Goal: Check status: Check status

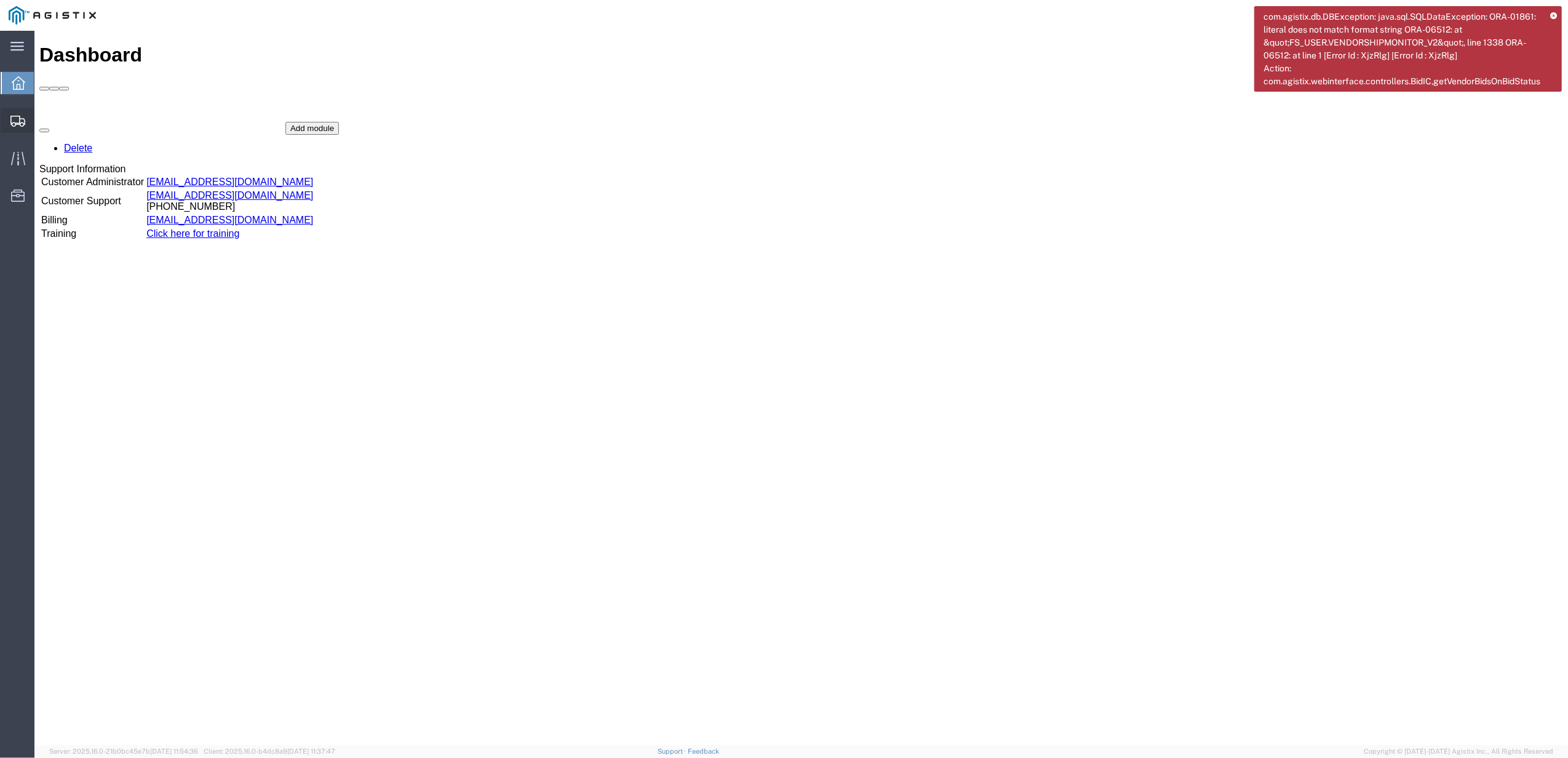
click at [20, 109] on div at bounding box center [18, 121] width 35 height 25
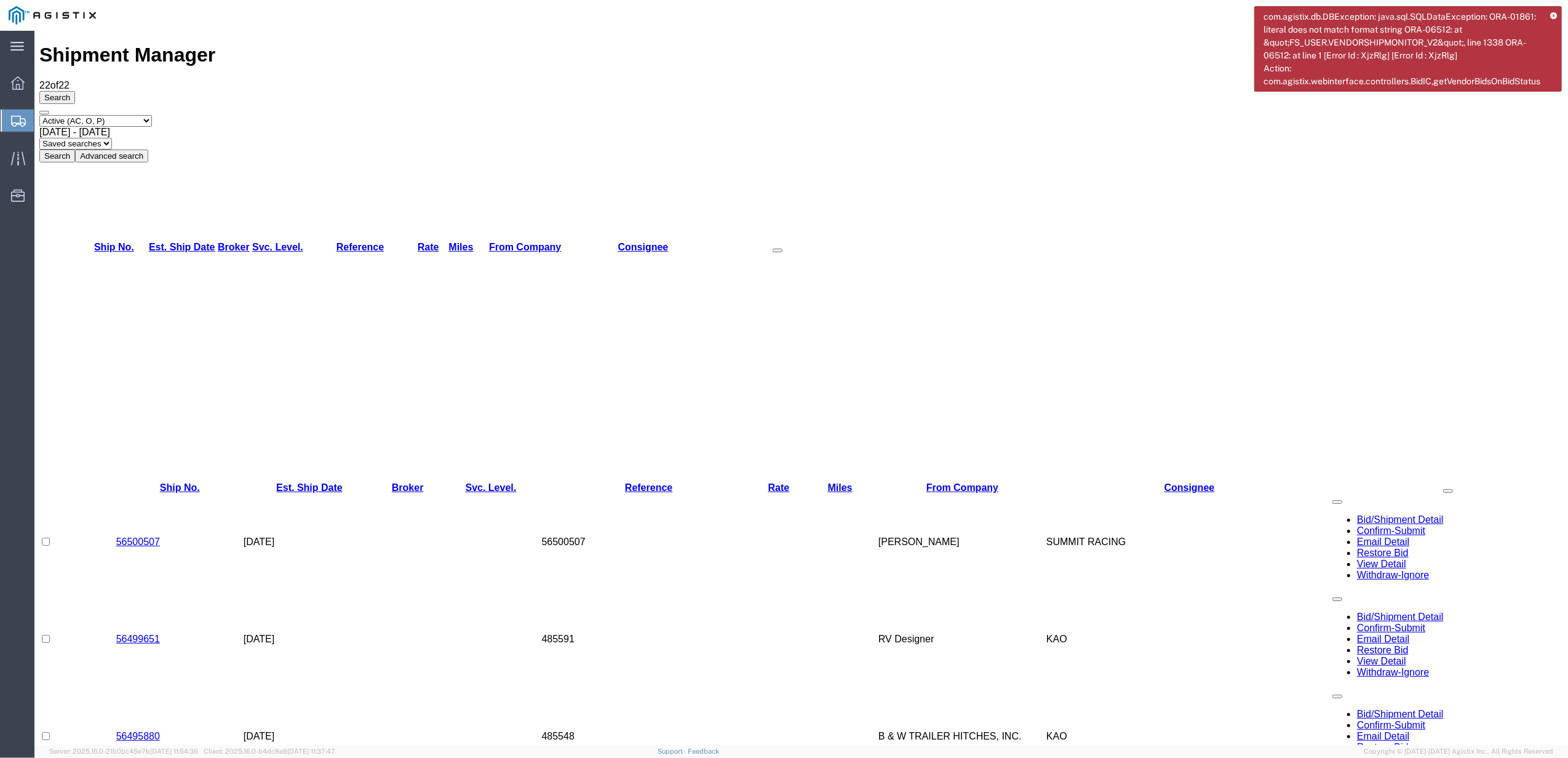
click at [1552, 16] on icon at bounding box center [1554, 16] width 7 height 7
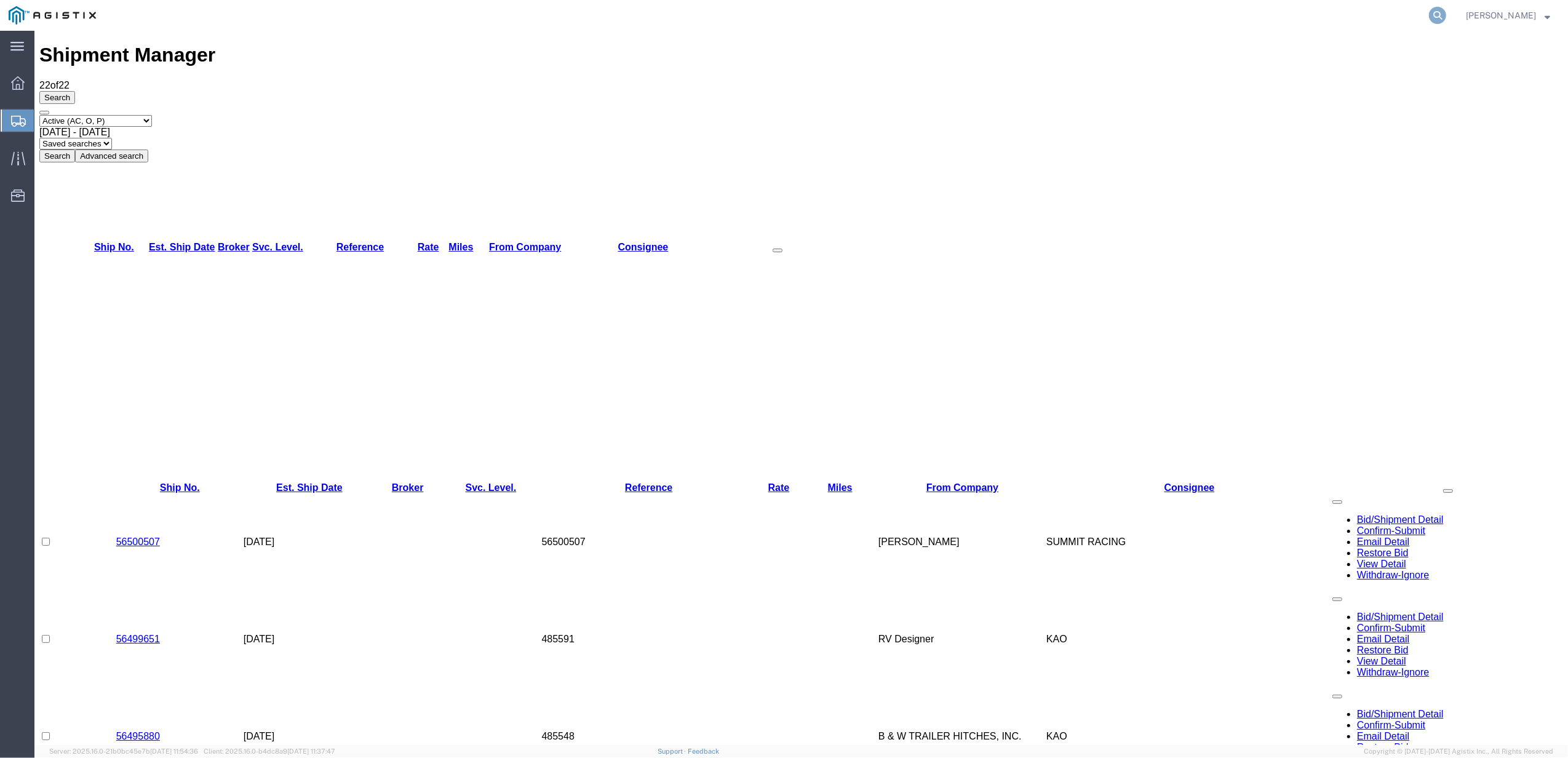
click at [1444, 22] on icon at bounding box center [1437, 15] width 17 height 17
paste input "909921363"
click at [1085, 16] on input "909921363" at bounding box center [1242, 16] width 374 height 30
paste input "55433917"
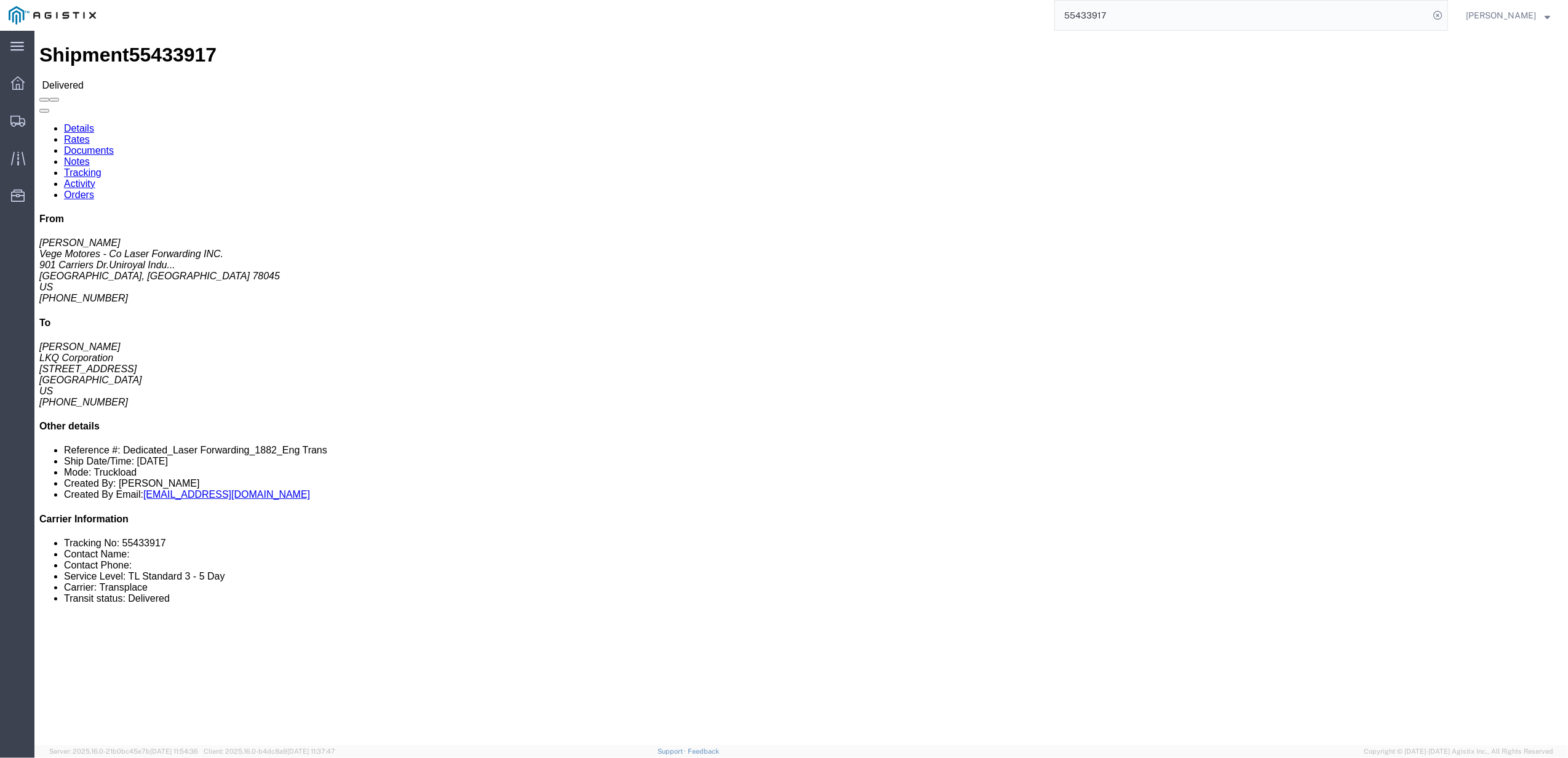
click link "Rates"
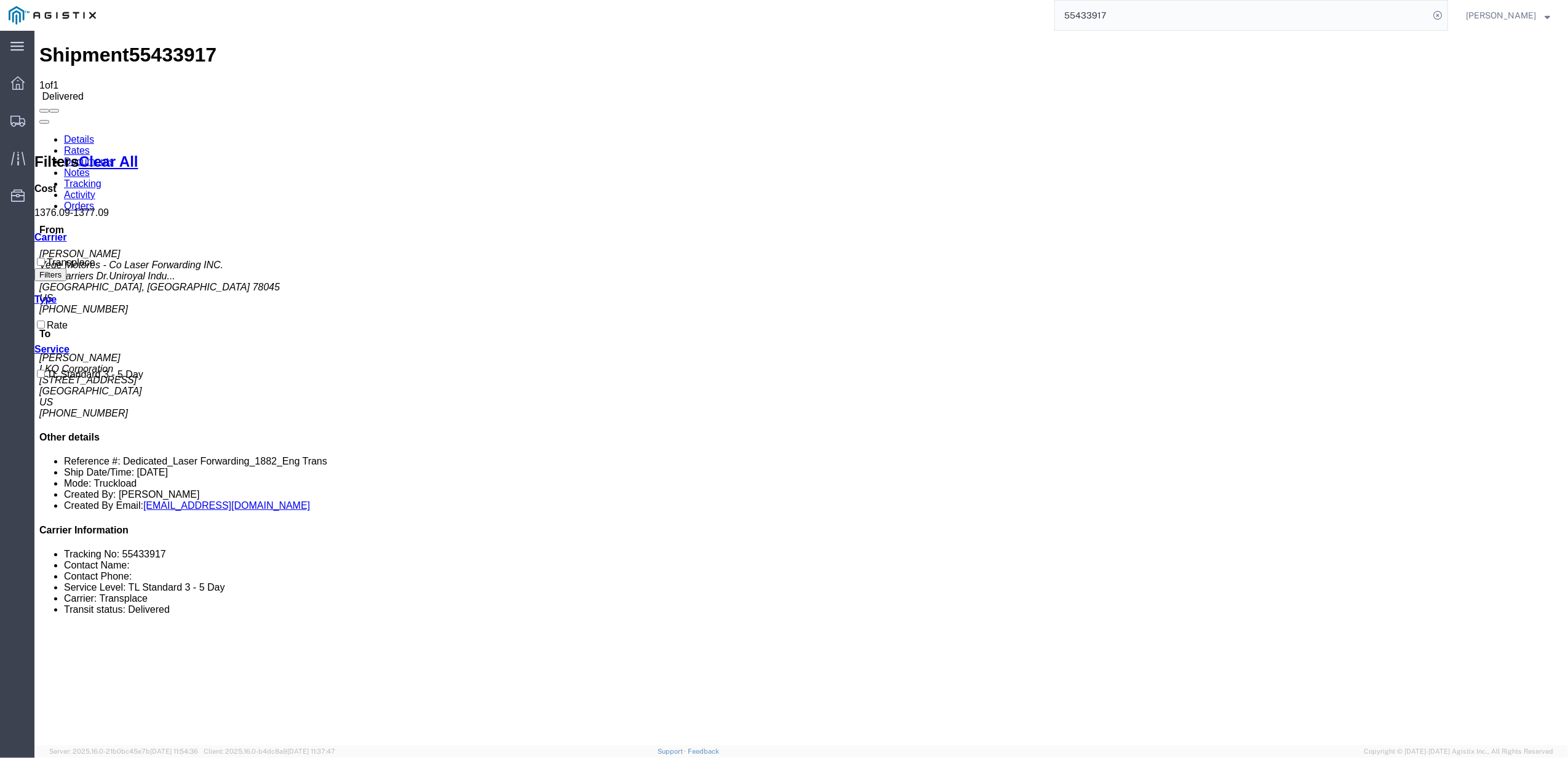
click at [1093, 16] on input "55433917" at bounding box center [1242, 16] width 374 height 30
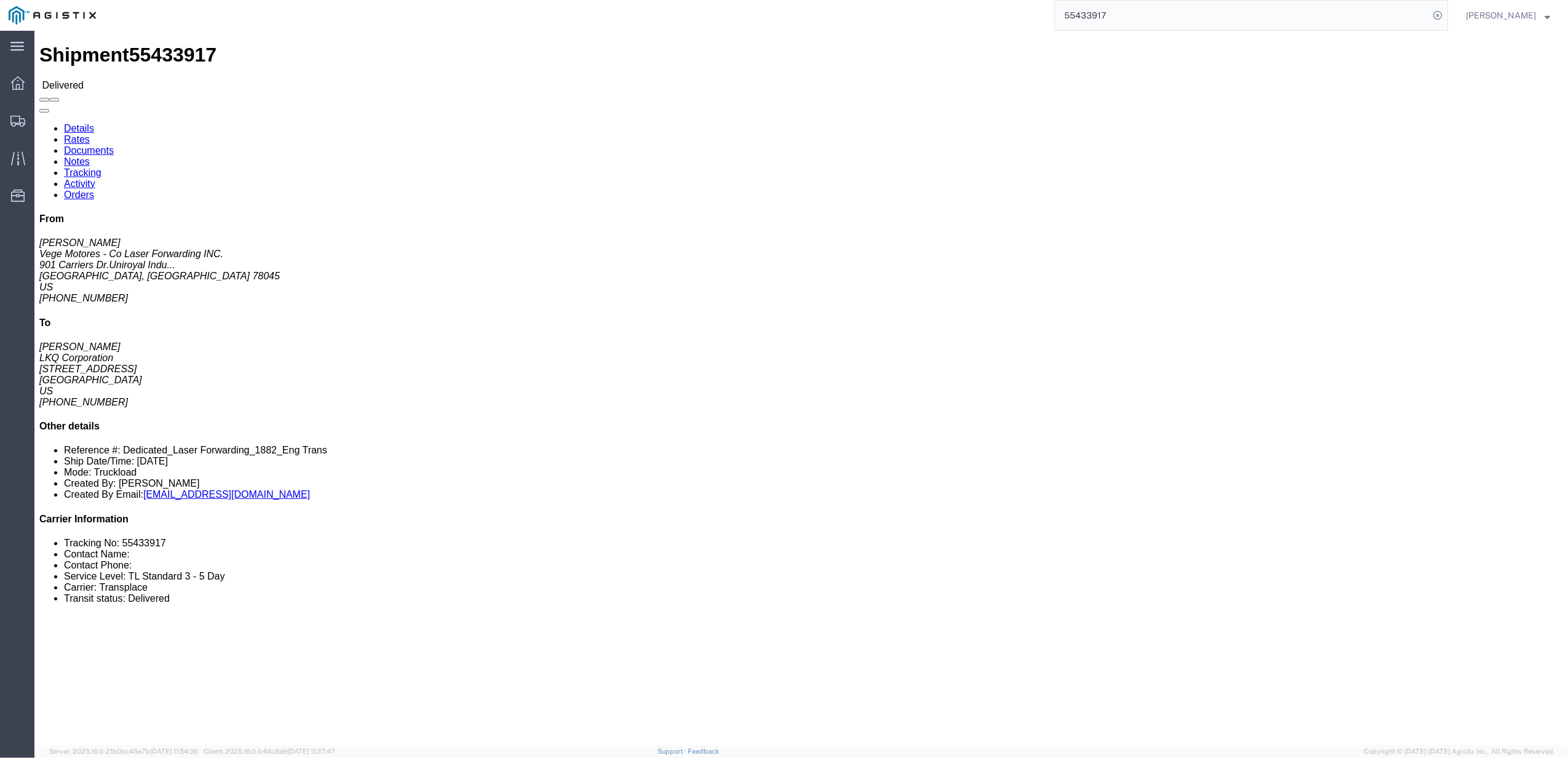
click at [1219, 25] on input "55433917" at bounding box center [1242, 16] width 374 height 30
paste input "965962"
type input "55965962"
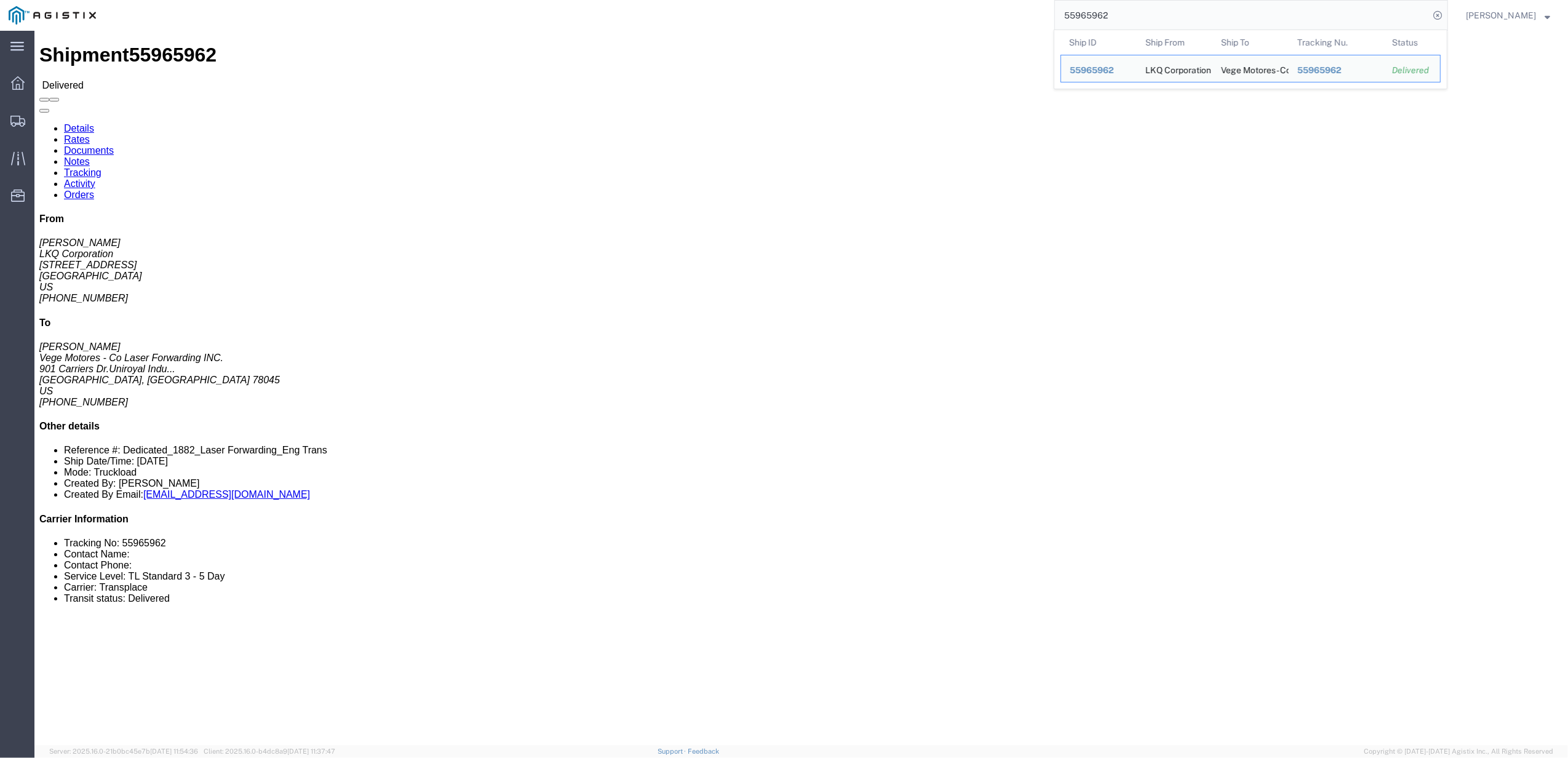
drag, startPoint x: 99, startPoint y: 44, endPoint x: 133, endPoint y: 42, distance: 34.1
click link "Rates"
